Goal: Information Seeking & Learning: Learn about a topic

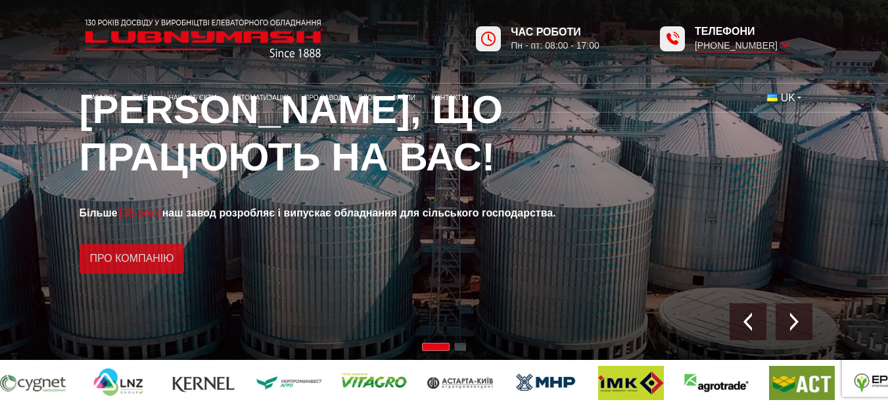
click at [124, 259] on link "Про компанію" at bounding box center [132, 259] width 105 height 30
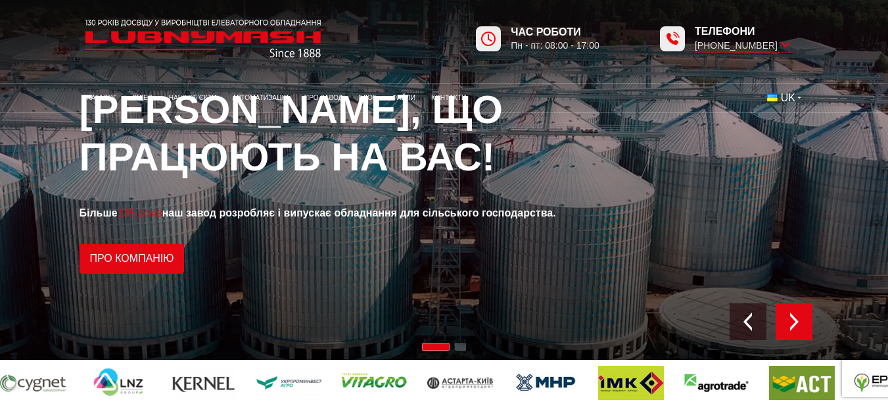
click at [790, 323] on img "Next slide" at bounding box center [794, 321] width 18 height 18
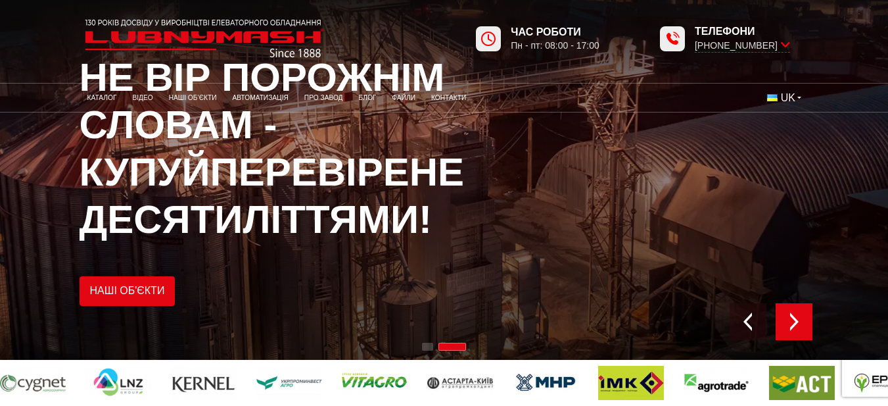
click at [790, 323] on img "Next slide" at bounding box center [794, 321] width 18 height 18
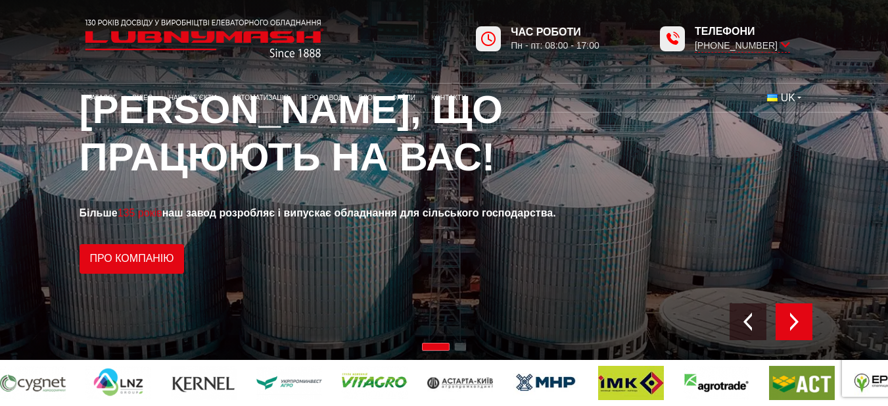
click at [790, 323] on img "Next slide" at bounding box center [794, 321] width 18 height 18
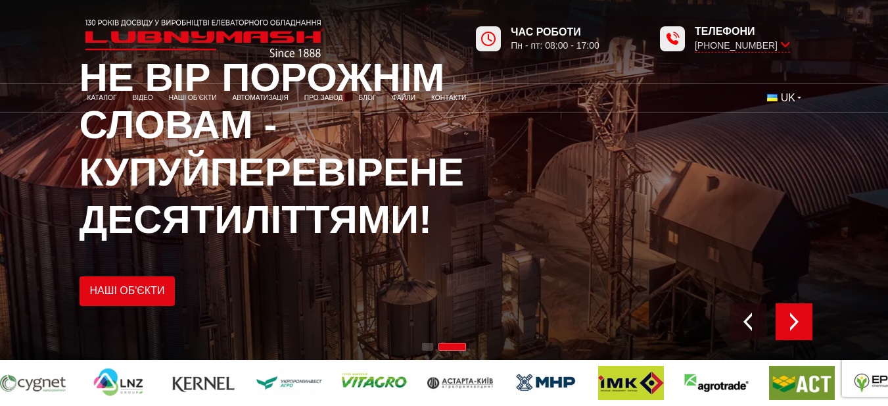
click at [790, 323] on img "Next slide" at bounding box center [794, 321] width 18 height 18
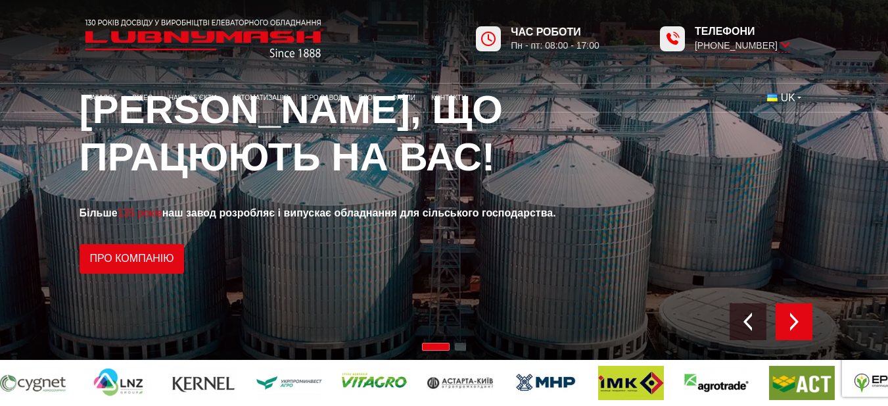
click at [796, 321] on img "Next slide" at bounding box center [794, 321] width 18 height 18
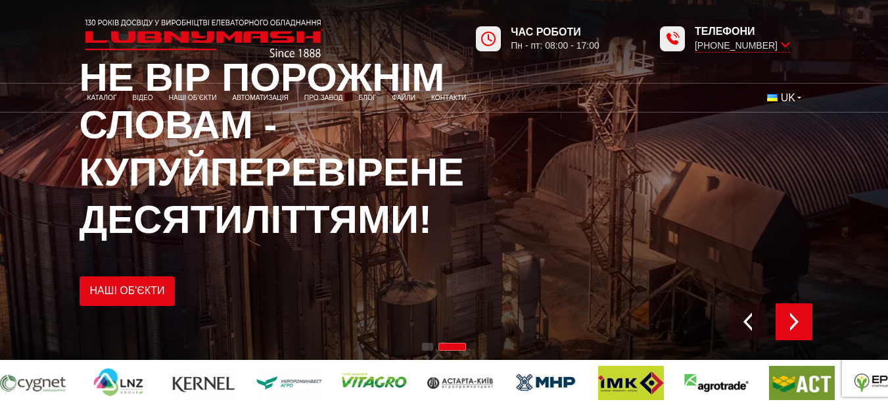
click at [796, 321] on img "Next slide" at bounding box center [794, 321] width 18 height 18
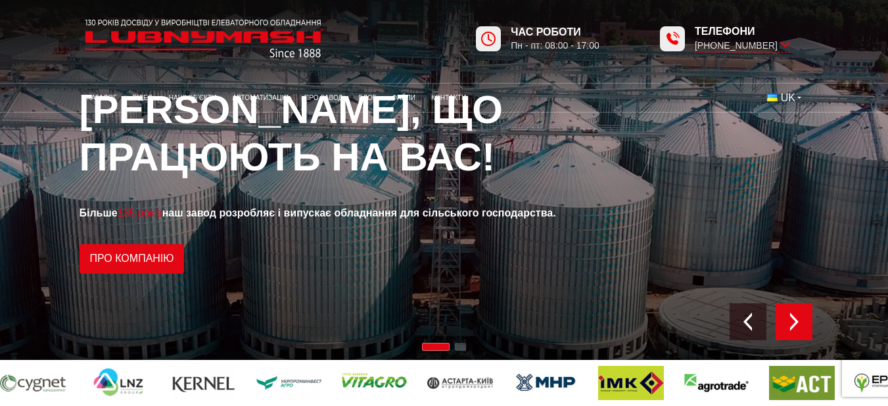
click at [796, 321] on img "Next slide" at bounding box center [794, 321] width 18 height 18
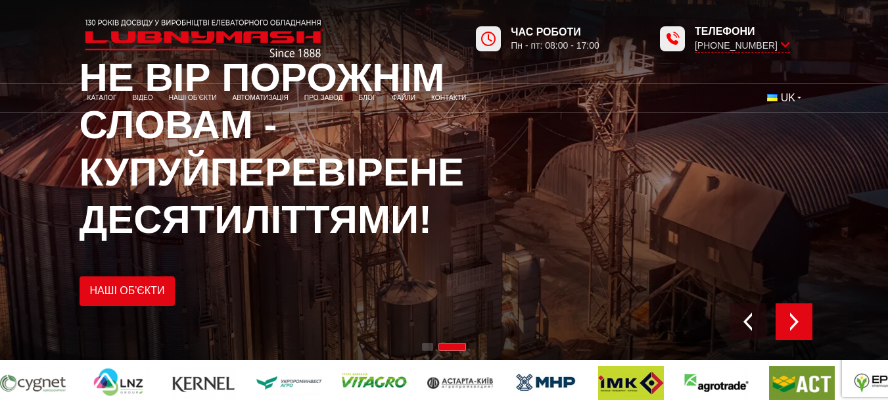
click at [796, 321] on img "Next slide" at bounding box center [794, 321] width 18 height 18
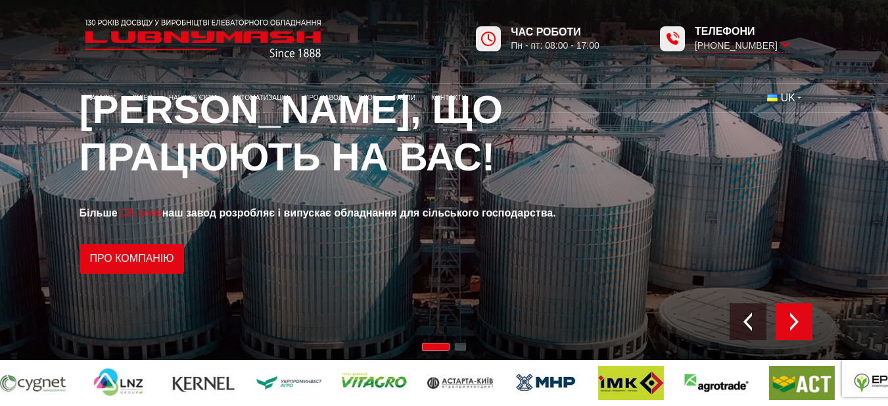
click at [788, 319] on img "Next slide" at bounding box center [794, 321] width 18 height 18
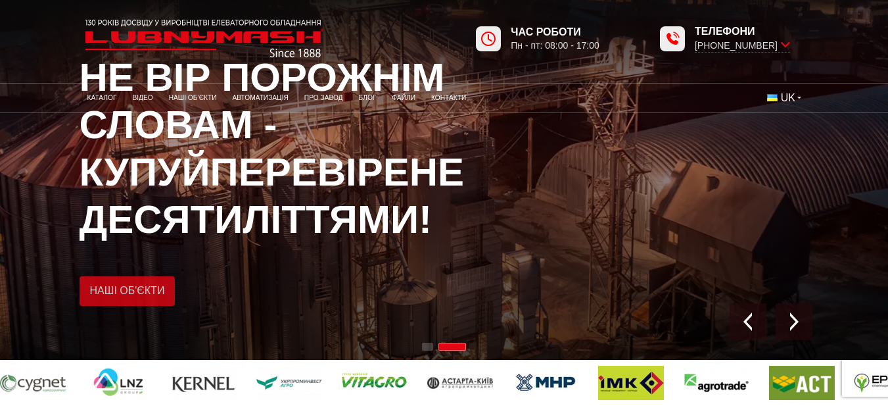
click at [129, 290] on link "Наші об'єкти" at bounding box center [128, 291] width 96 height 30
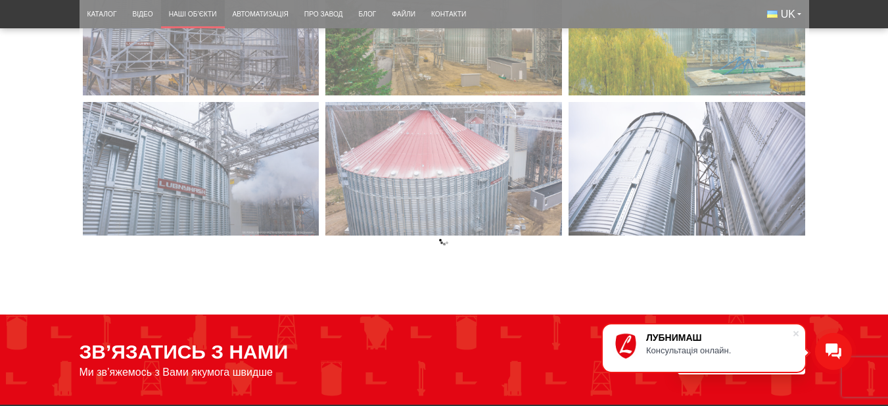
scroll to position [4495, 0]
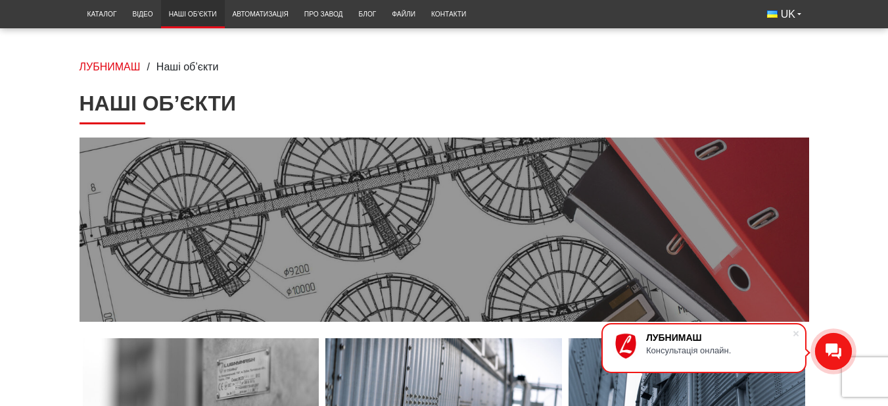
scroll to position [0, 0]
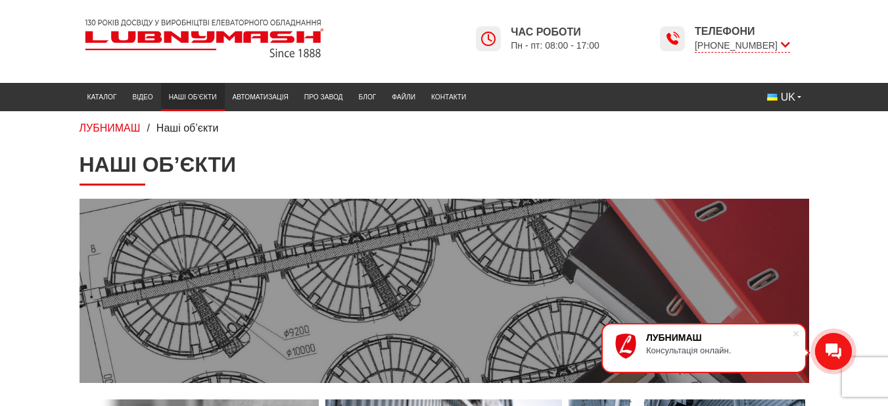
click at [191, 95] on link "Наші об’єкти" at bounding box center [193, 97] width 64 height 22
click at [252, 97] on link "Автоматизація" at bounding box center [261, 97] width 72 height 22
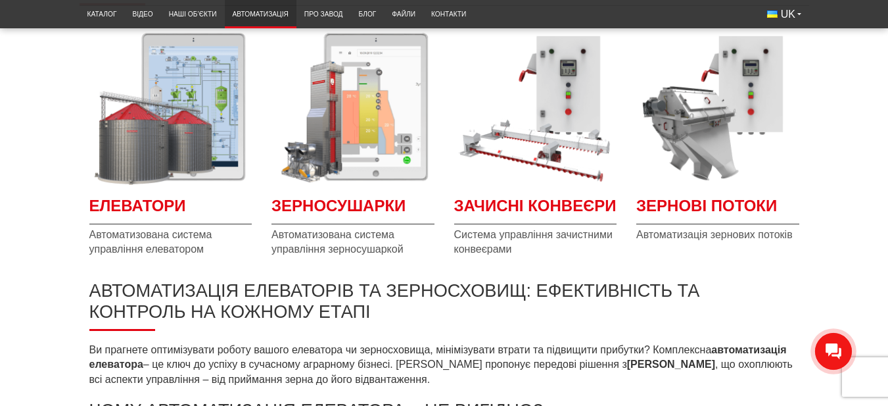
scroll to position [210, 0]
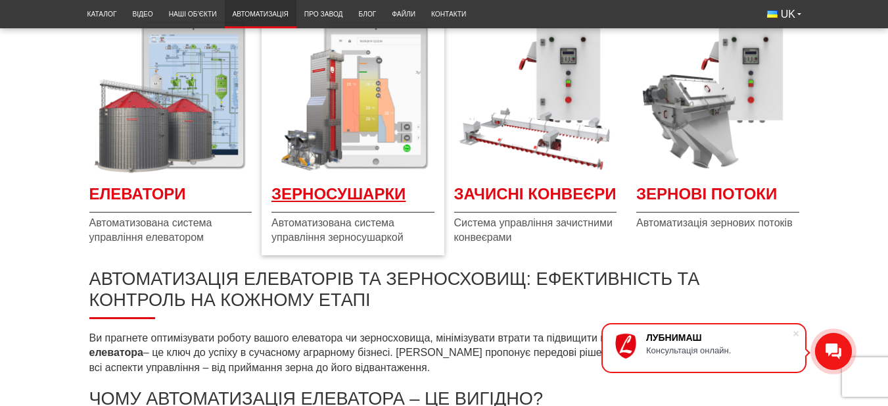
click at [356, 191] on span "Зерносушарки" at bounding box center [352, 198] width 163 height 30
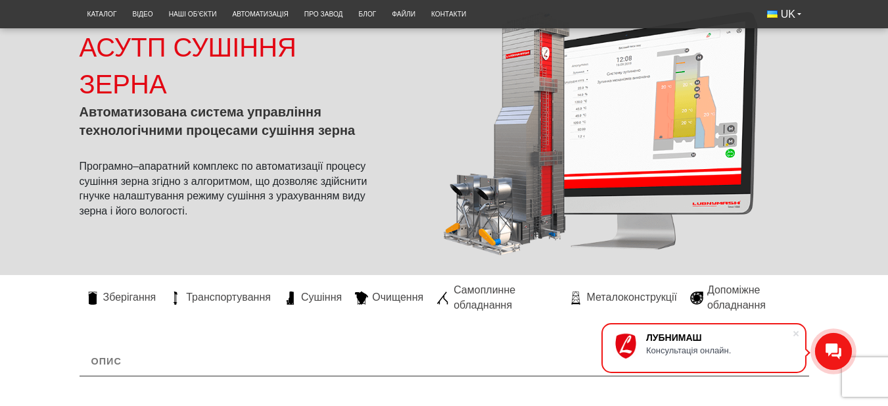
scroll to position [210, 0]
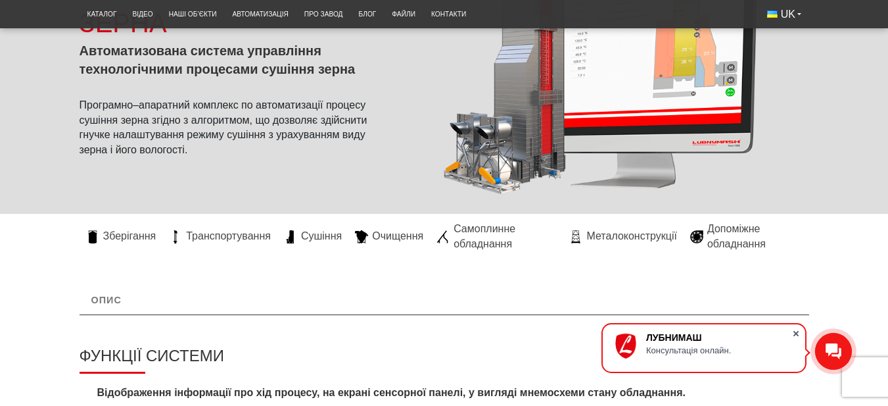
click at [794, 335] on span at bounding box center [795, 333] width 13 height 13
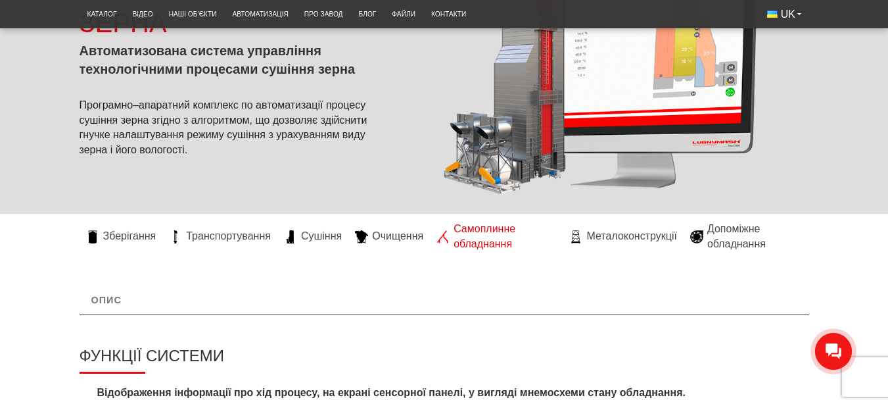
click at [475, 229] on span "Самоплинне обладнання" at bounding box center [504, 236] width 103 height 30
click at [722, 232] on span "Допоміжне обладнання" at bounding box center [754, 236] width 95 height 30
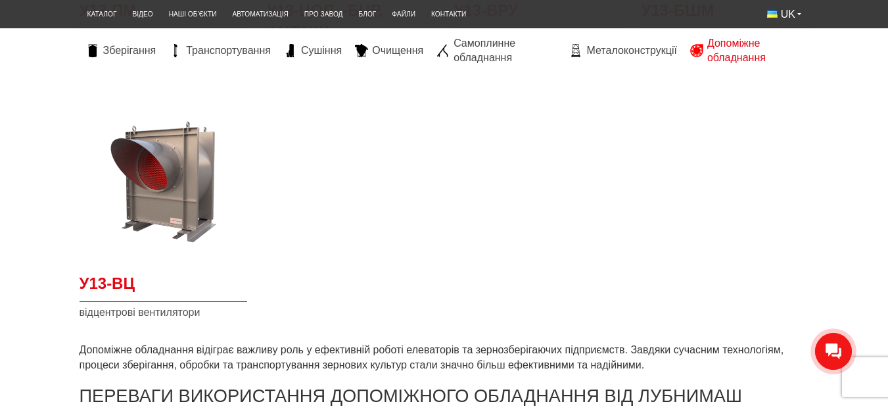
scroll to position [595, 0]
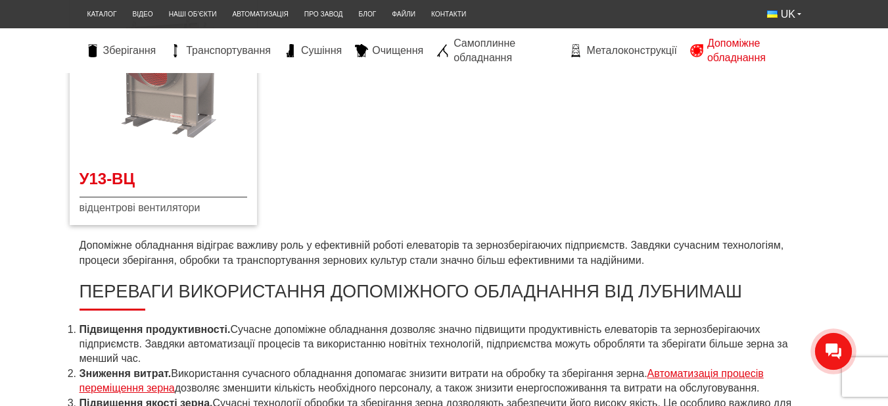
click at [144, 156] on img at bounding box center [164, 77] width 168 height 168
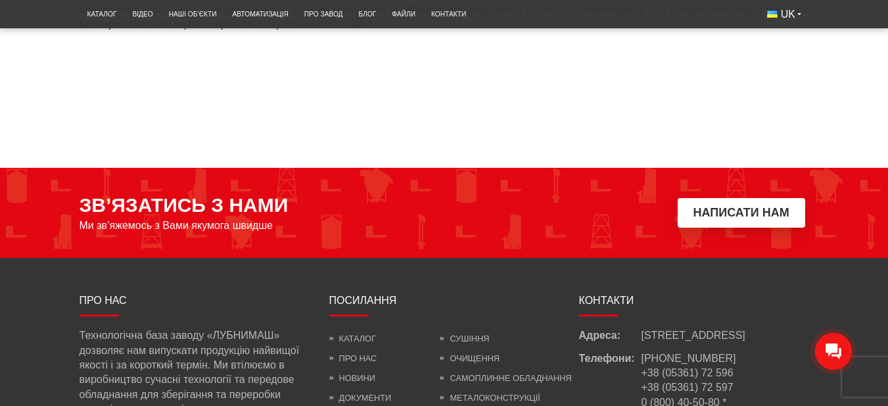
scroll to position [1543, 0]
